Goal: Transaction & Acquisition: Purchase product/service

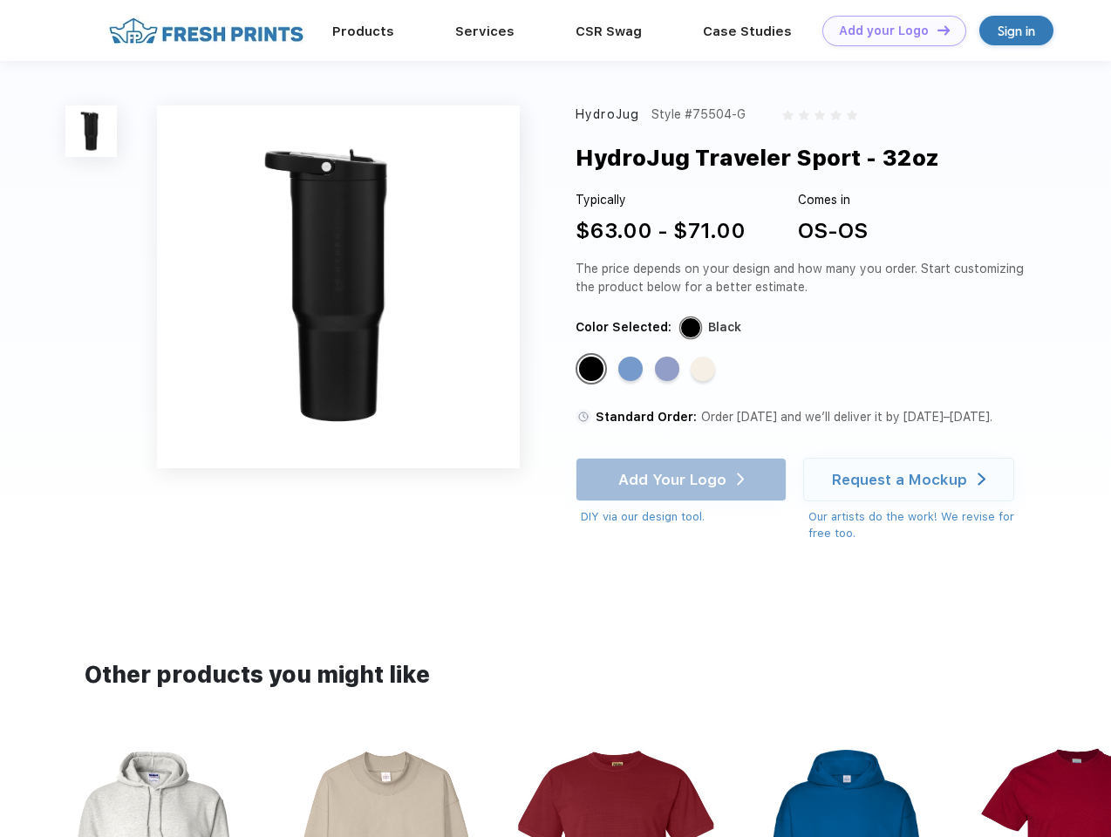
click at [888, 31] on link "Add your Logo Design Tool" at bounding box center [894, 31] width 144 height 31
click at [0, 0] on div "Design Tool" at bounding box center [0, 0] width 0 height 0
click at [936, 30] on link "Add your Logo Design Tool" at bounding box center [894, 31] width 144 height 31
click at [92, 131] on img at bounding box center [90, 131] width 51 height 51
click at [593, 370] on div "Standard Color" at bounding box center [591, 369] width 24 height 24
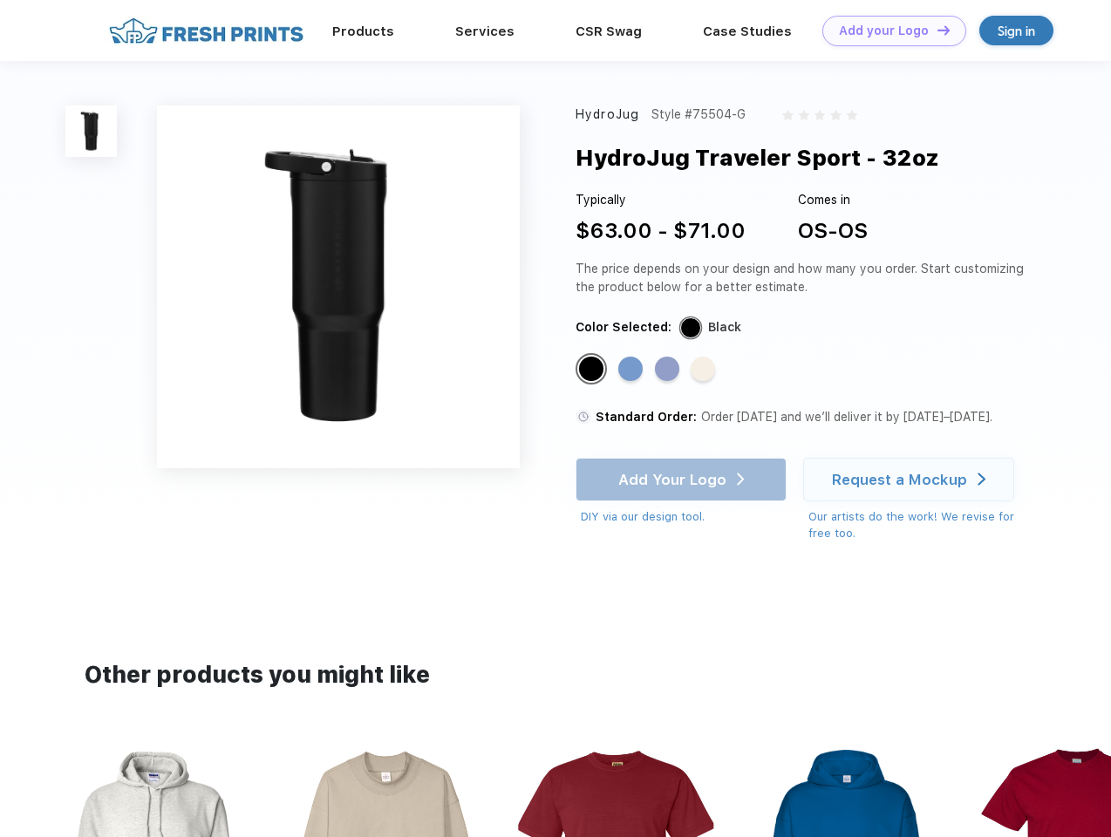
click at [632, 370] on div "Standard Color" at bounding box center [630, 369] width 24 height 24
click at [669, 370] on div "Standard Color" at bounding box center [667, 369] width 24 height 24
click at [705, 370] on div "Standard Color" at bounding box center [703, 369] width 24 height 24
click at [683, 480] on div "Add Your Logo DIY via our design tool. Ah shoot! This product isn't up in our d…" at bounding box center [681, 492] width 211 height 68
click at [911, 480] on div "Request a Mockup" at bounding box center [899, 479] width 135 height 17
